Goal: Ask a question: Seek information or help from site administrators or community

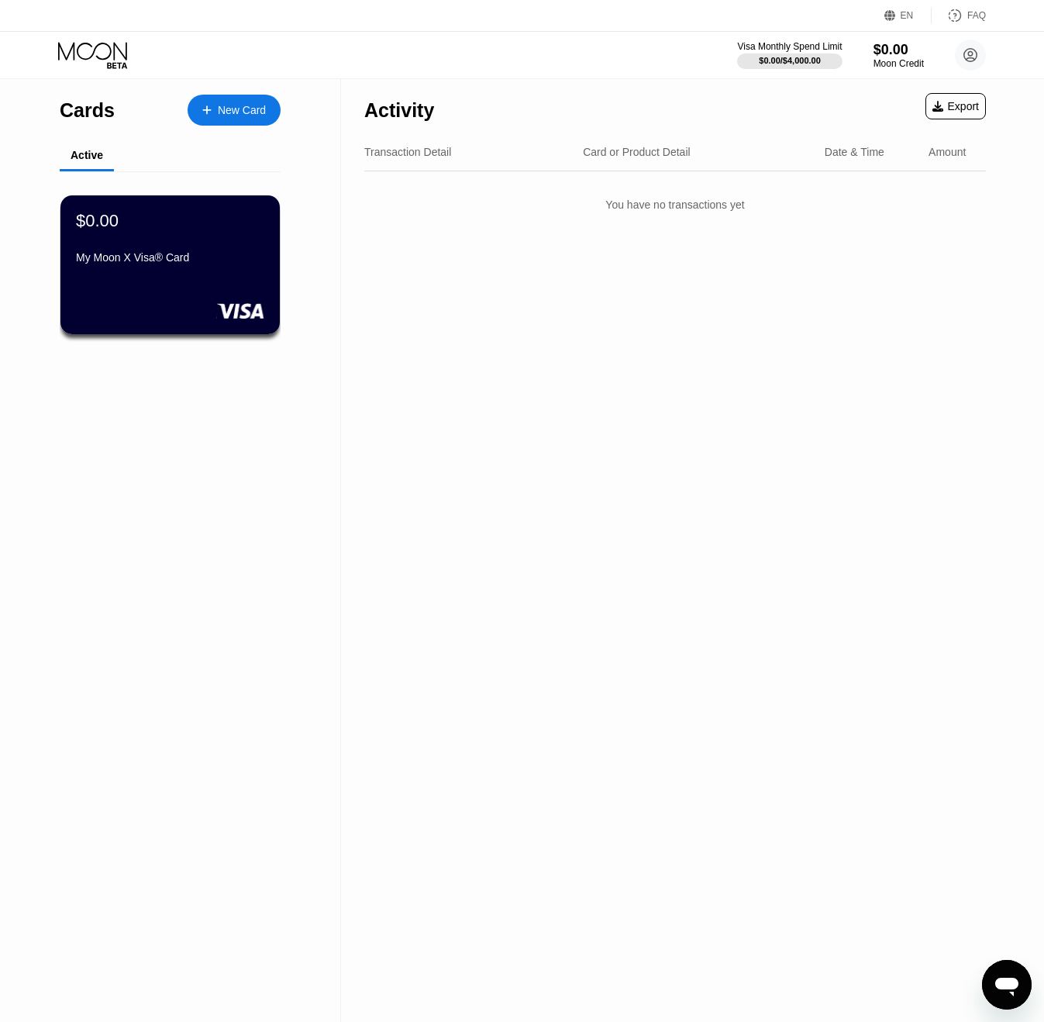
click at [388, 164] on div "Transaction Detail Card or Product Detail Date & Time Amount" at bounding box center [675, 152] width 622 height 38
click at [390, 156] on div "Transaction Detail" at bounding box center [407, 152] width 87 height 12
click at [392, 150] on div "Transaction Detail" at bounding box center [407, 152] width 87 height 12
click at [1005, 993] on icon "Open messaging window" at bounding box center [1007, 985] width 28 height 28
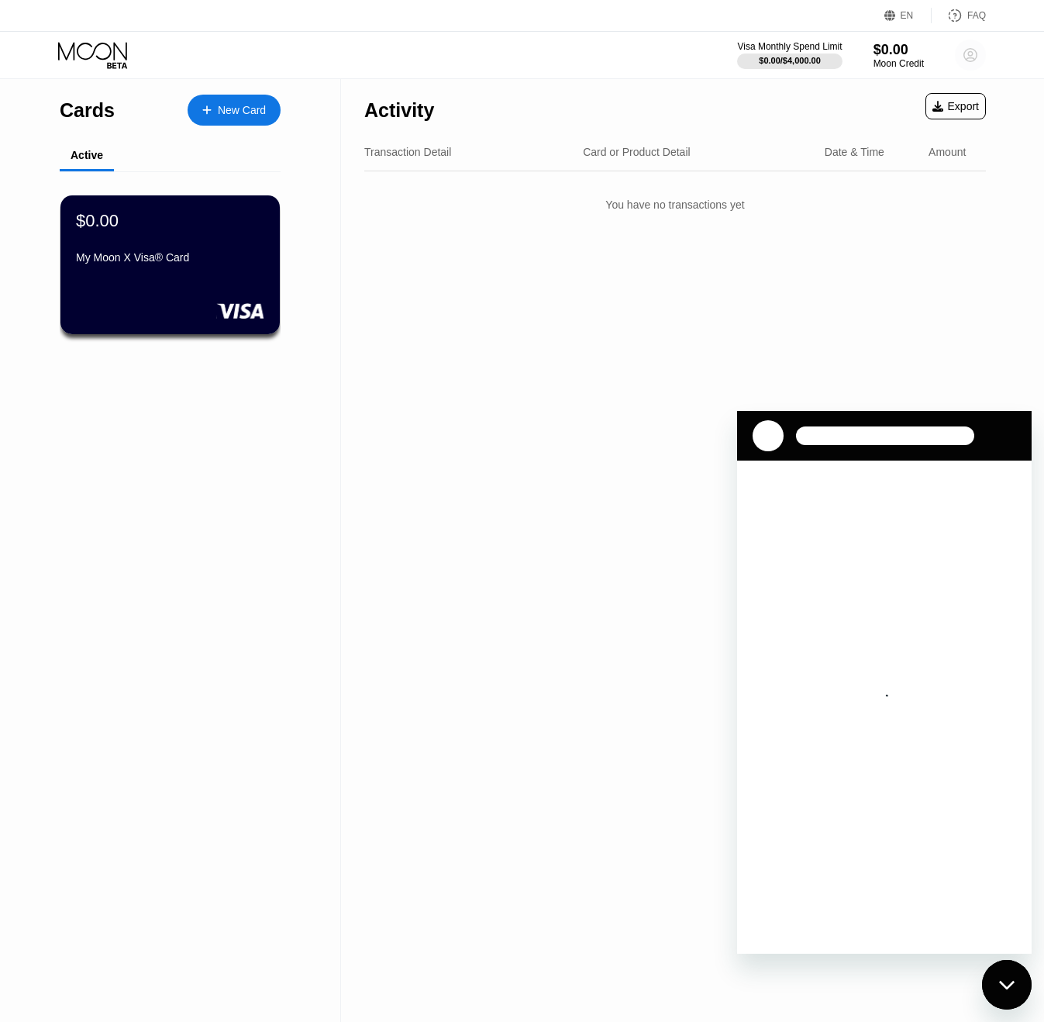
click at [968, 60] on circle at bounding box center [970, 55] width 31 height 31
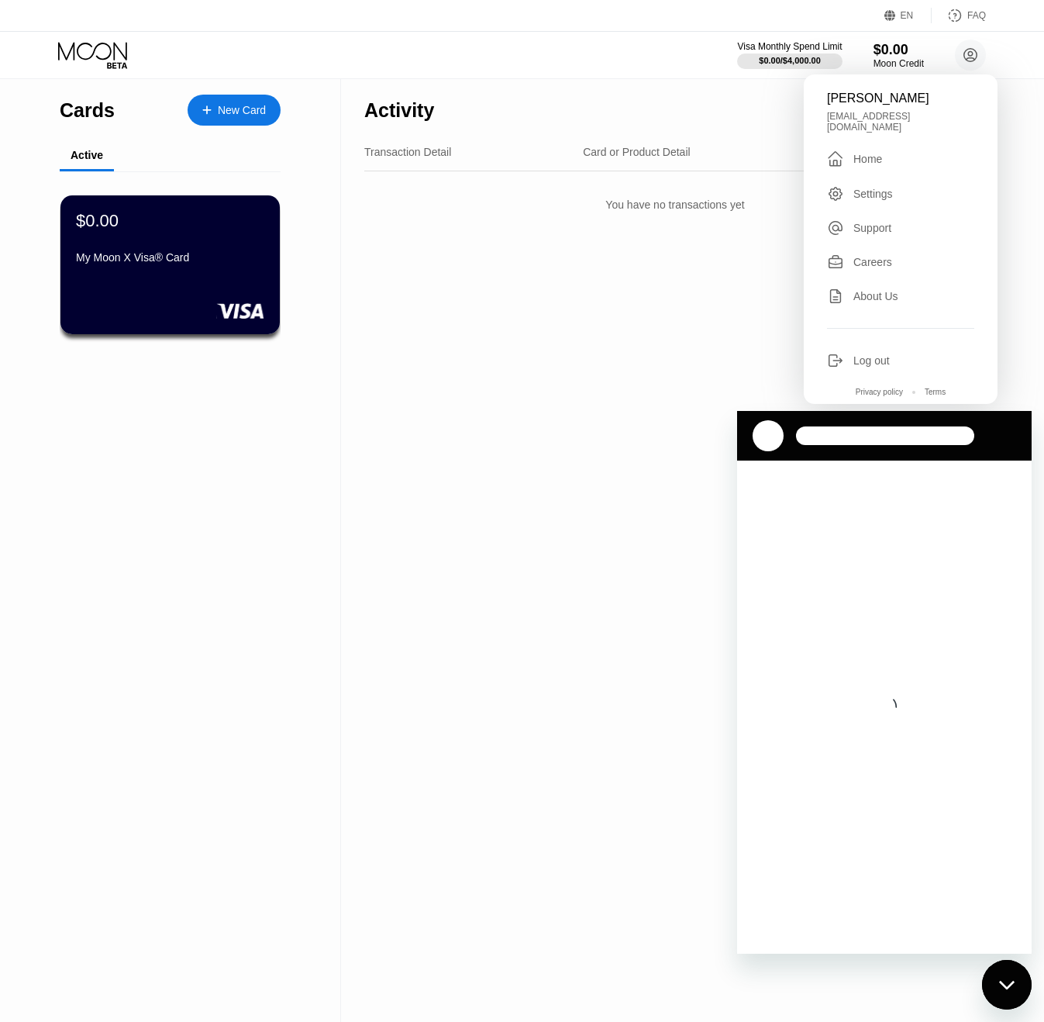
click at [869, 222] on div "Support" at bounding box center [873, 228] width 38 height 12
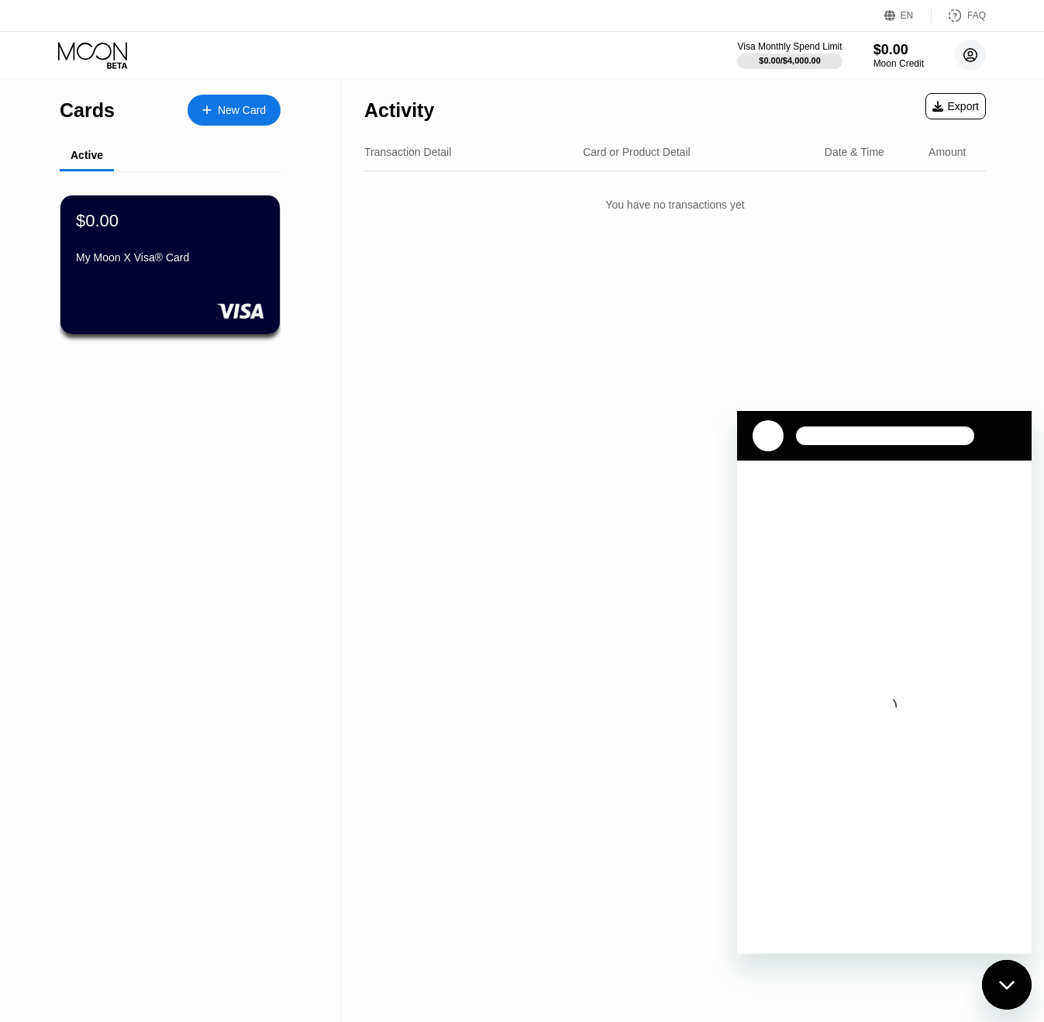
click at [964, 57] on icon at bounding box center [970, 55] width 13 height 13
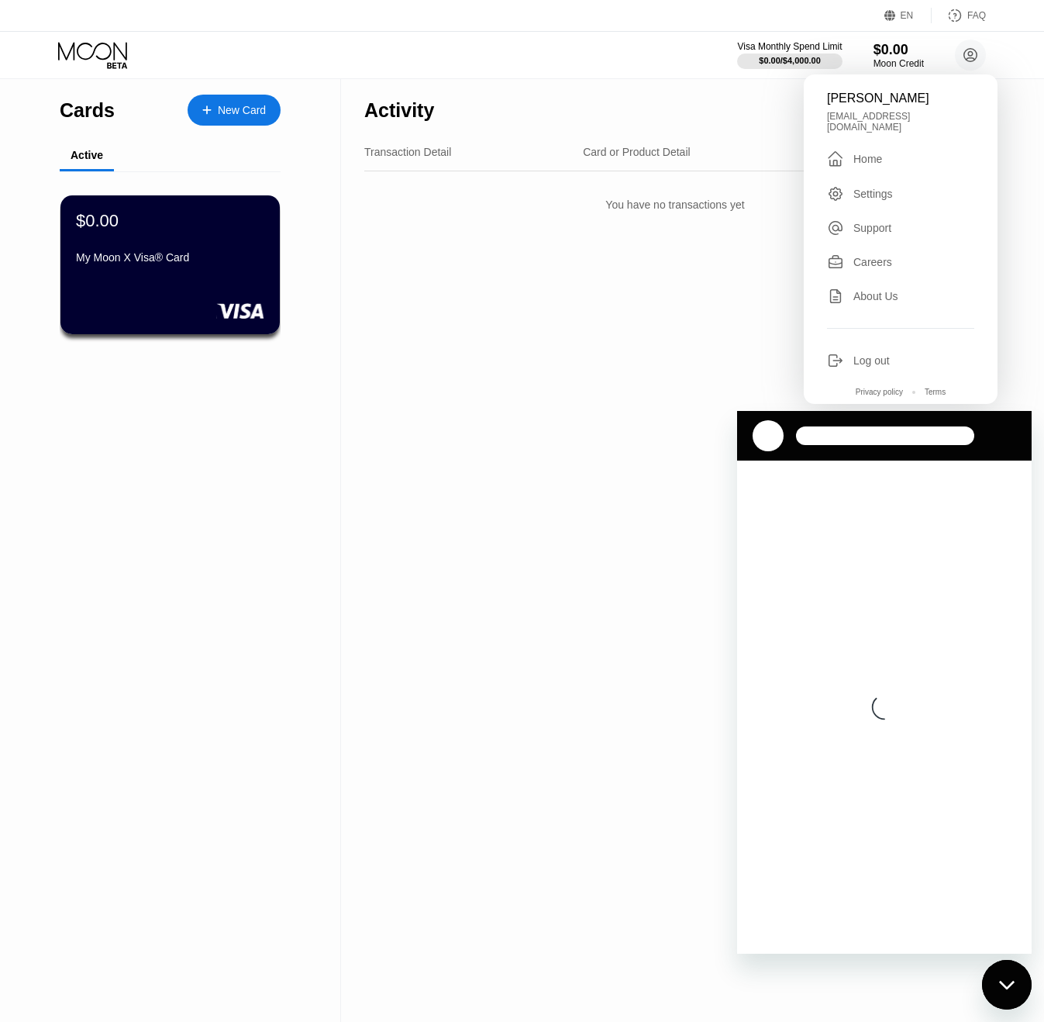
click at [871, 222] on div "Support" at bounding box center [873, 228] width 38 height 12
